Goal: Check status: Check status

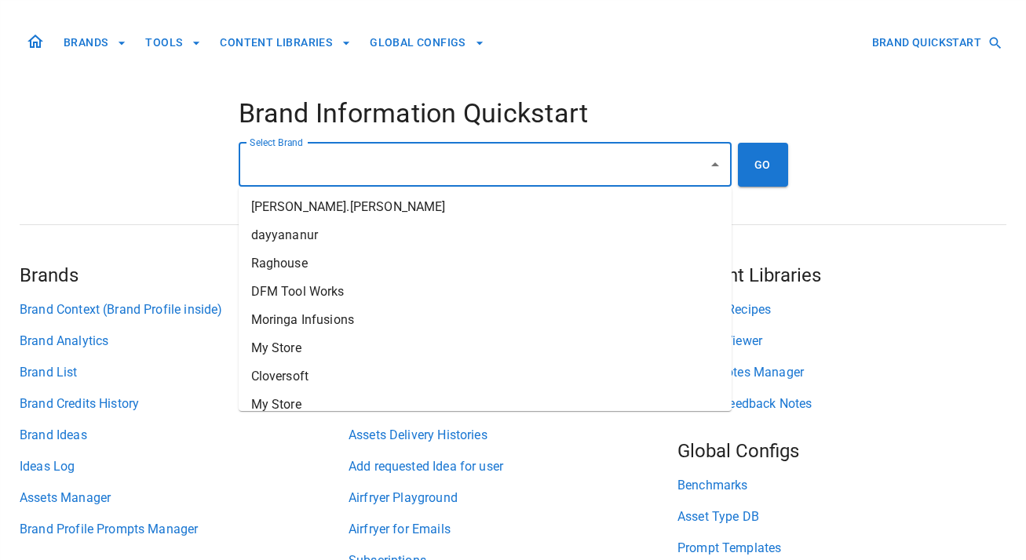
click at [486, 162] on input "Select Brand" at bounding box center [473, 165] width 455 height 30
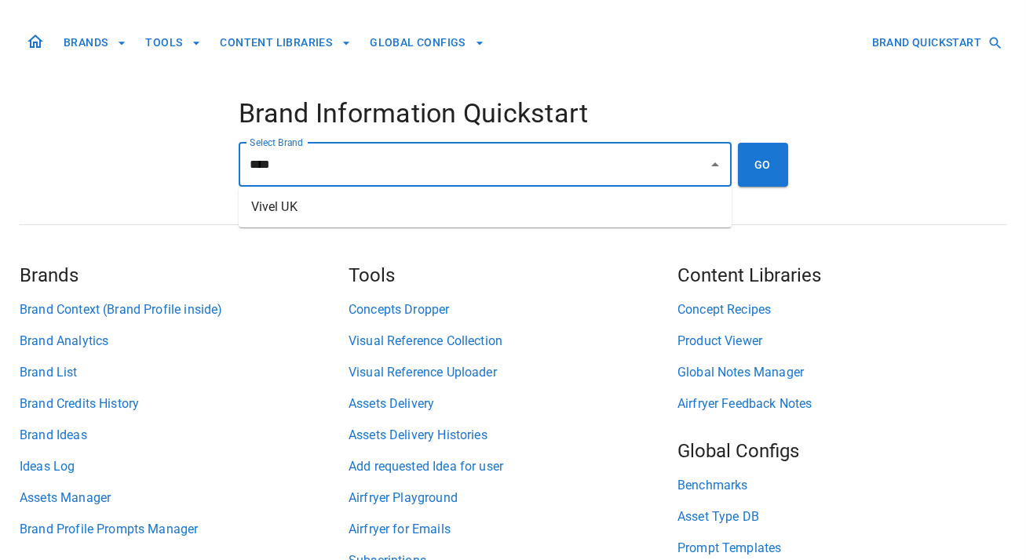
click at [466, 202] on li "Vivel UK" at bounding box center [485, 207] width 493 height 28
type input "********"
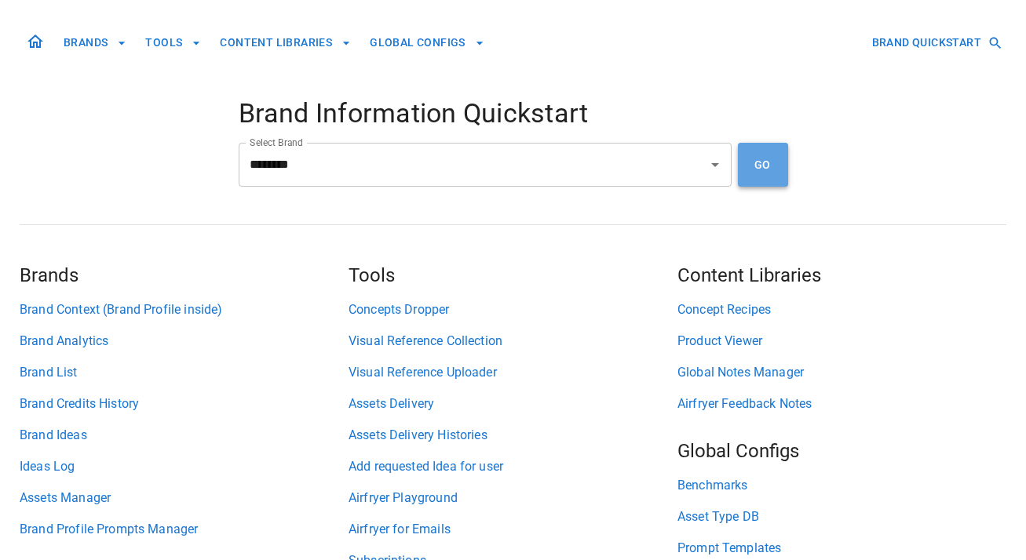
click at [764, 155] on button "GO" at bounding box center [763, 165] width 50 height 44
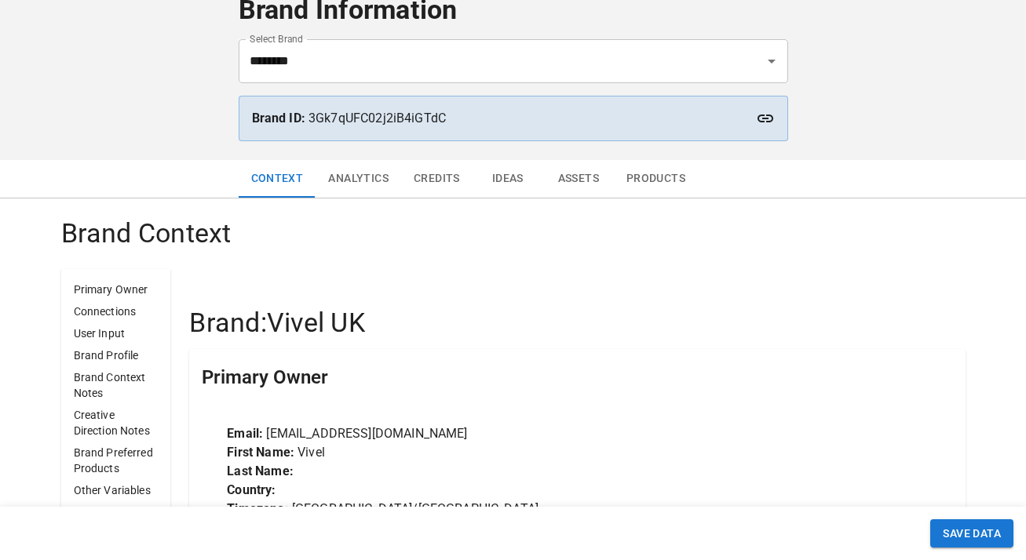
scroll to position [87, 0]
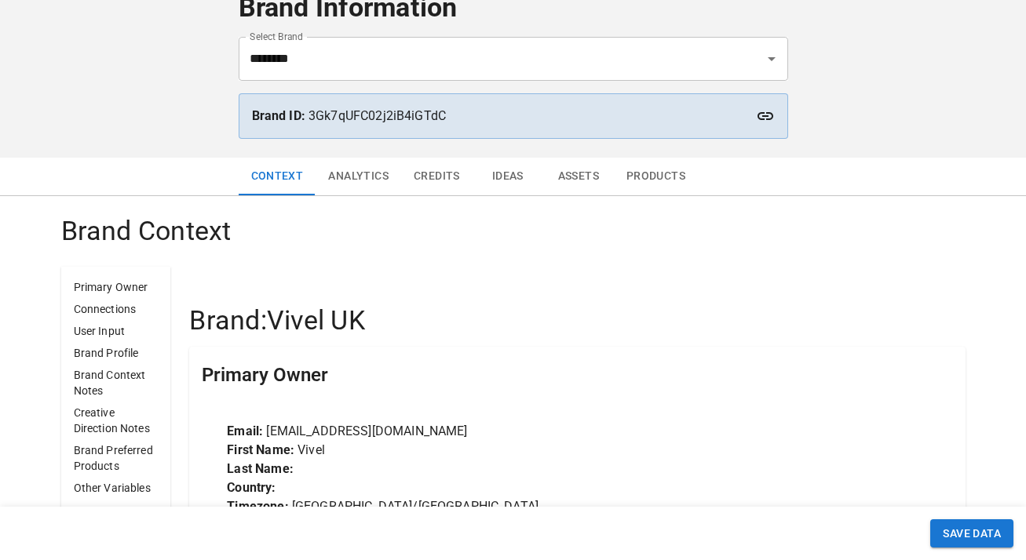
click at [364, 176] on button "Analytics" at bounding box center [359, 177] width 86 height 38
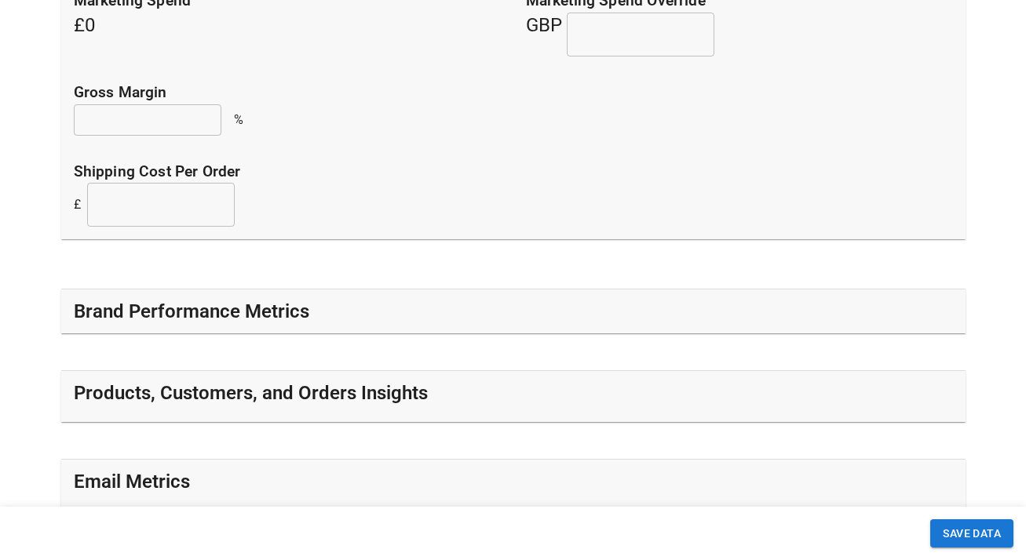
scroll to position [449, 0]
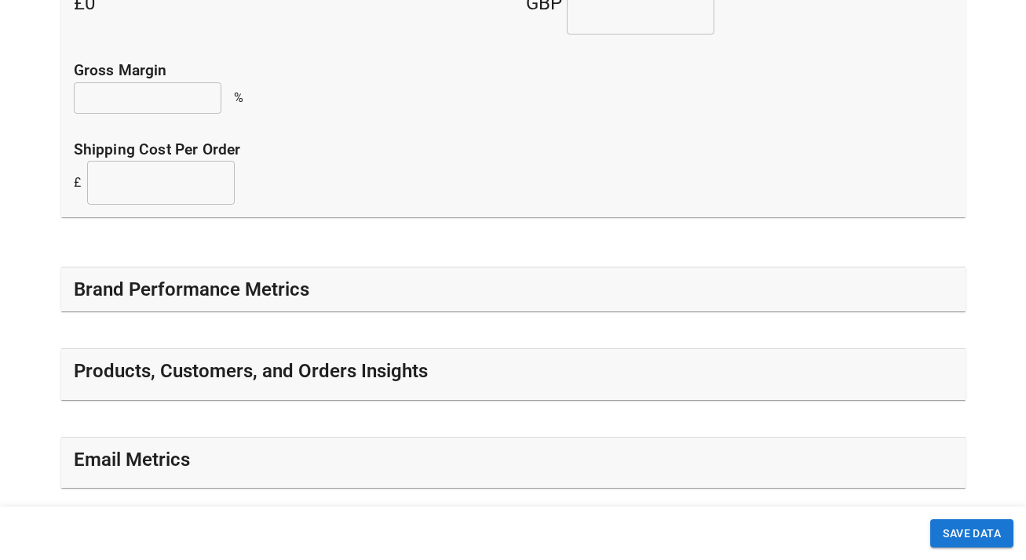
click at [501, 305] on div "Brand Performance Metrics" at bounding box center [513, 290] width 904 height 44
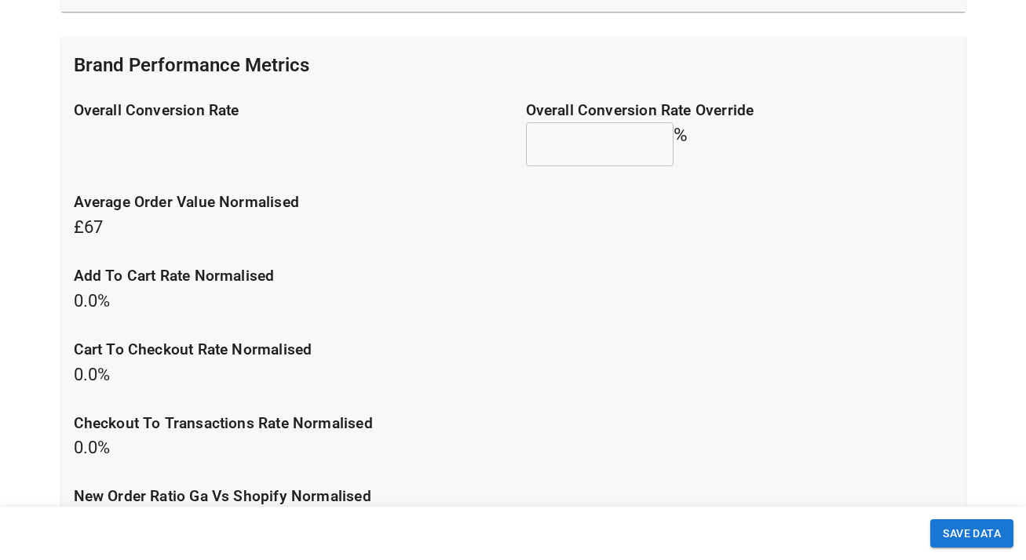
scroll to position [655, 0]
